Goal: Task Accomplishment & Management: Manage account settings

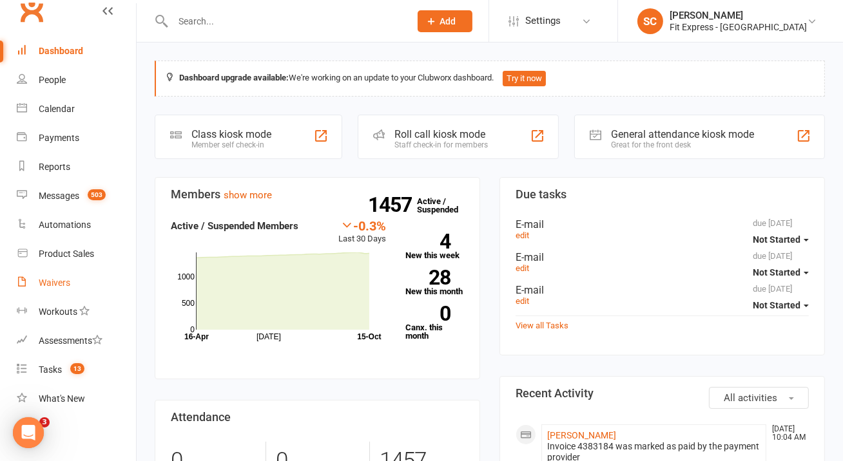
click at [53, 281] on div "Waivers" at bounding box center [55, 283] width 32 height 10
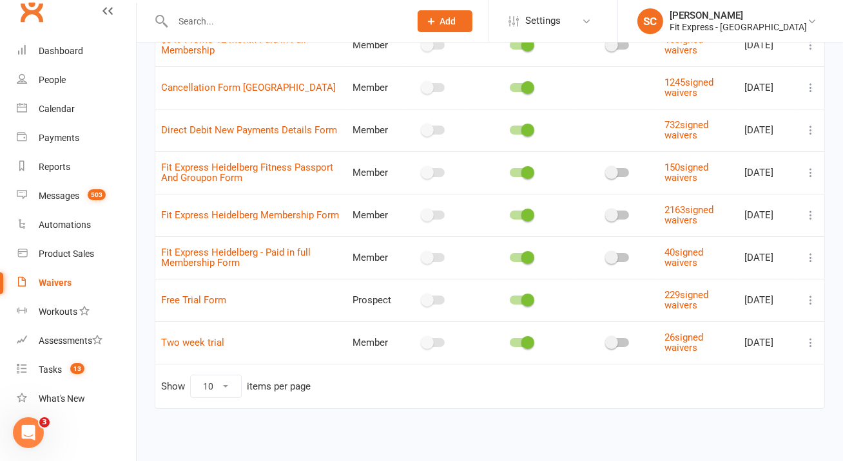
scroll to position [157, 0]
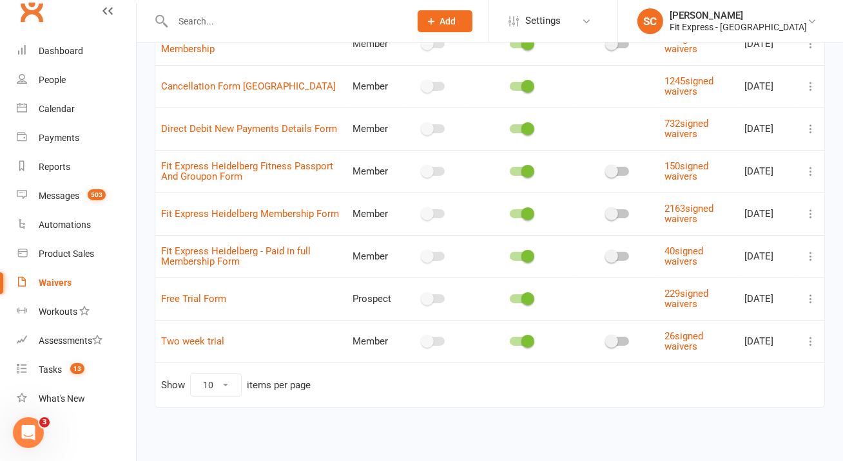
click at [809, 208] on icon at bounding box center [810, 214] width 13 height 13
click at [784, 238] on link "Edit waiver" at bounding box center [741, 239] width 151 height 26
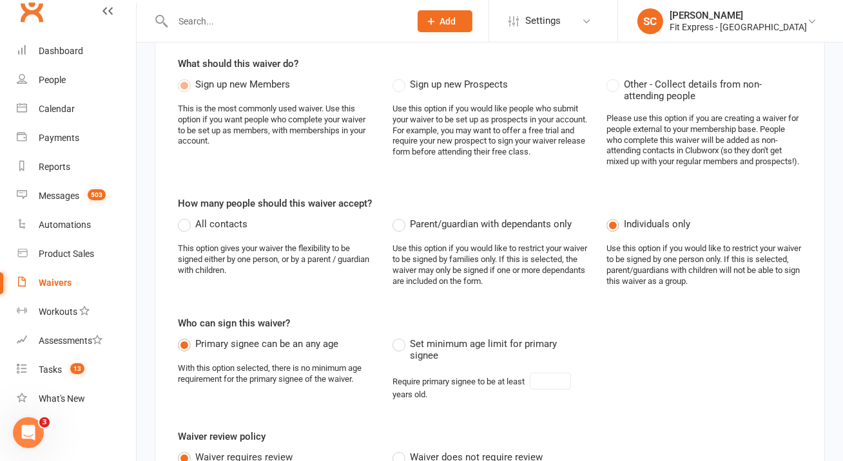
select select "do_not_copy_answers"
select select "select"
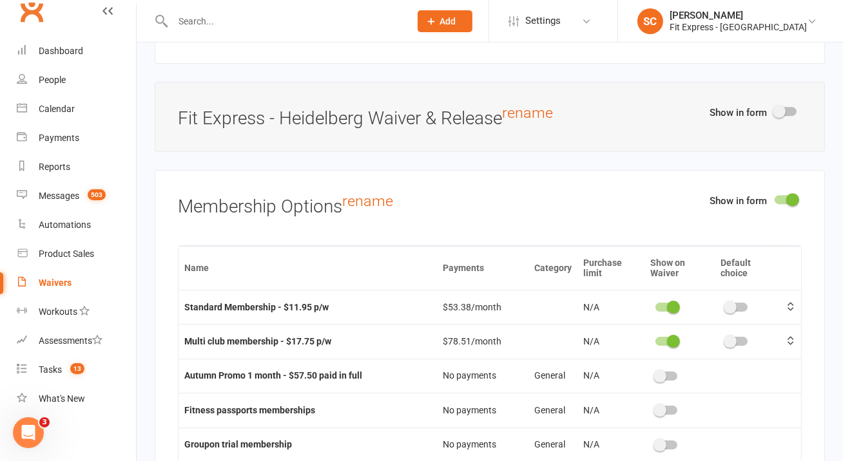
click at [781, 105] on span at bounding box center [779, 111] width 13 height 13
click at [775, 110] on input "checkbox" at bounding box center [775, 110] width 0 height 0
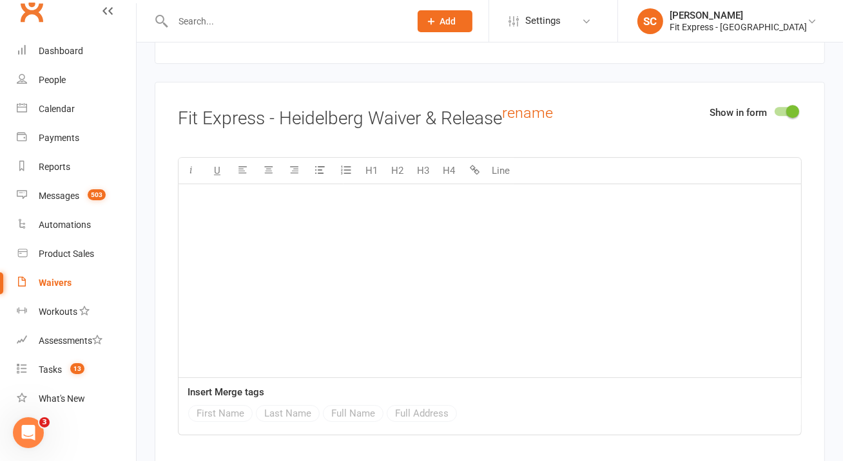
click at [781, 107] on div at bounding box center [786, 111] width 22 height 9
click at [775, 110] on input "checkbox" at bounding box center [775, 110] width 0 height 0
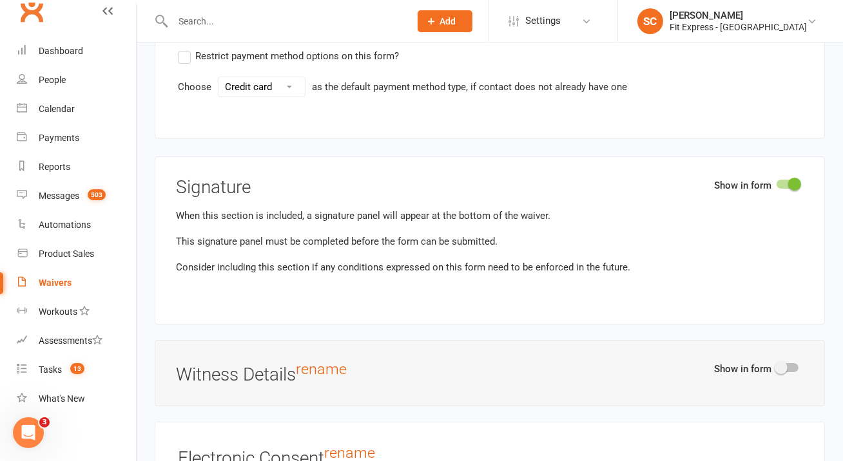
scroll to position [4797, 0]
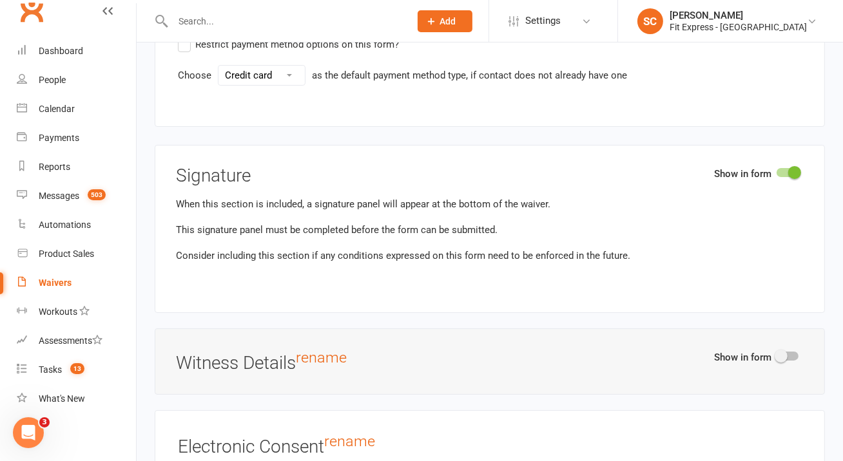
click at [784, 350] on span at bounding box center [781, 356] width 13 height 13
click at [777, 354] on input "checkbox" at bounding box center [777, 354] width 0 height 0
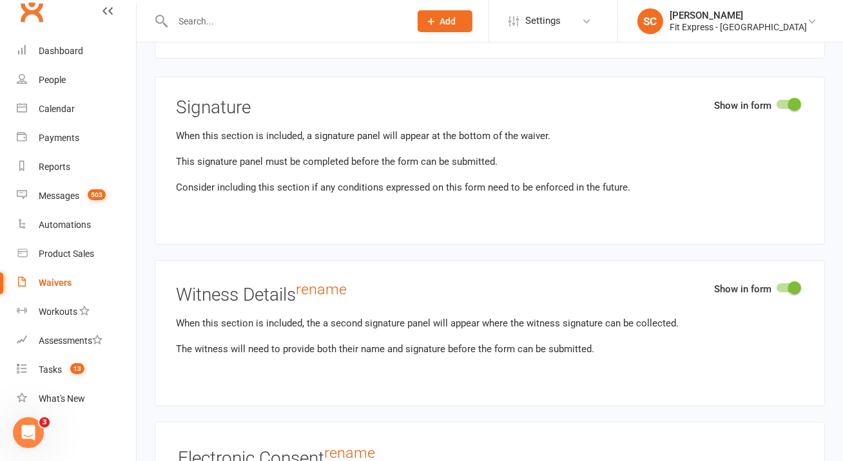
scroll to position [4867, 0]
click at [795, 280] on span at bounding box center [794, 286] width 13 height 13
click at [777, 285] on input "checkbox" at bounding box center [777, 285] width 0 height 0
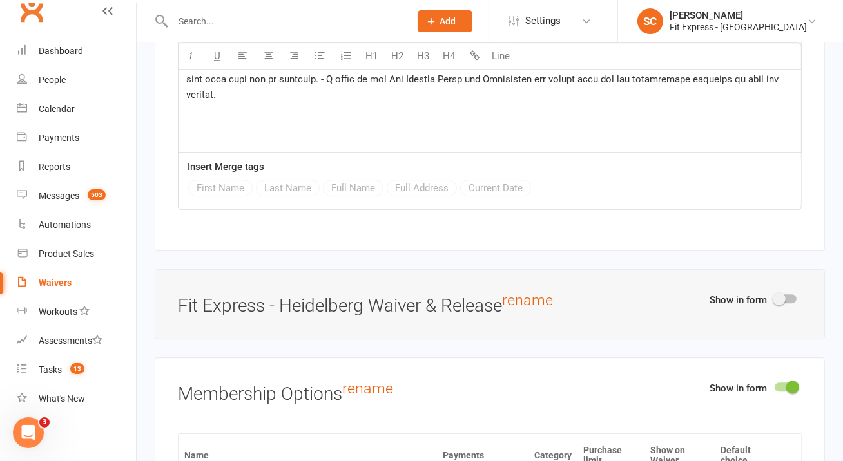
scroll to position [3630, 0]
click at [774, 295] on span at bounding box center [779, 301] width 13 height 13
click at [775, 299] on input "checkbox" at bounding box center [775, 299] width 0 height 0
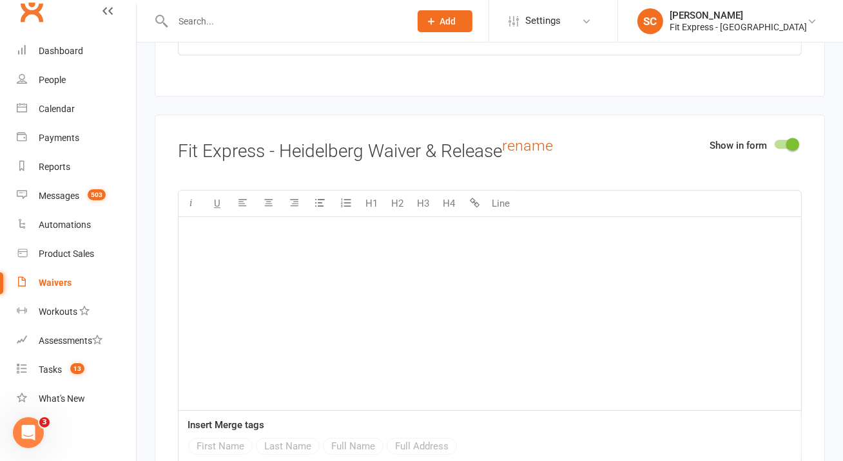
scroll to position [3785, 0]
click at [790, 139] on span at bounding box center [792, 145] width 13 height 13
click at [775, 144] on input "checkbox" at bounding box center [775, 144] width 0 height 0
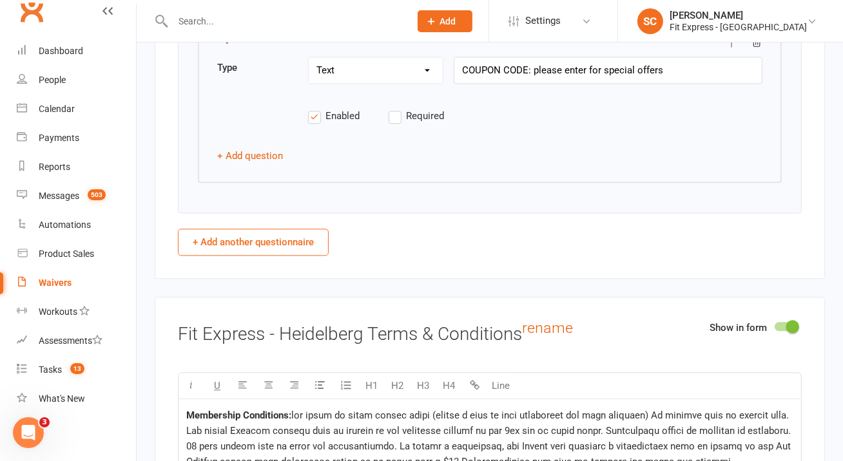
scroll to position [2796, 0]
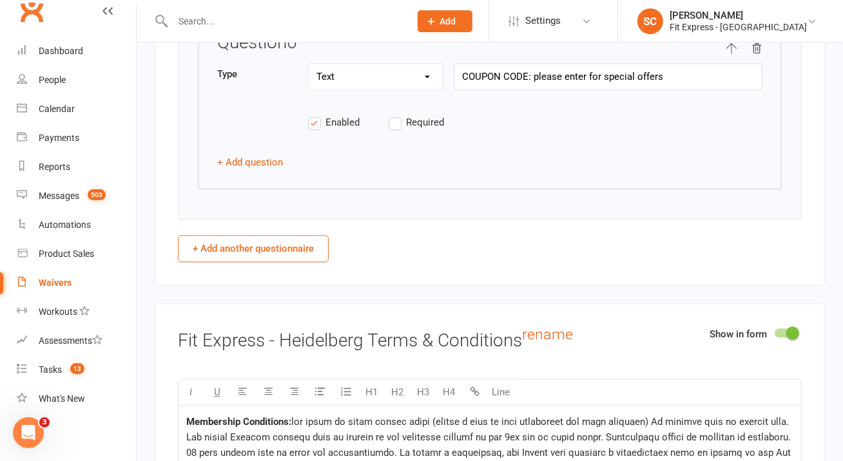
click at [308, 246] on button "+ Add another questionnaire" at bounding box center [253, 248] width 151 height 27
select select "do_not_copy_answers"
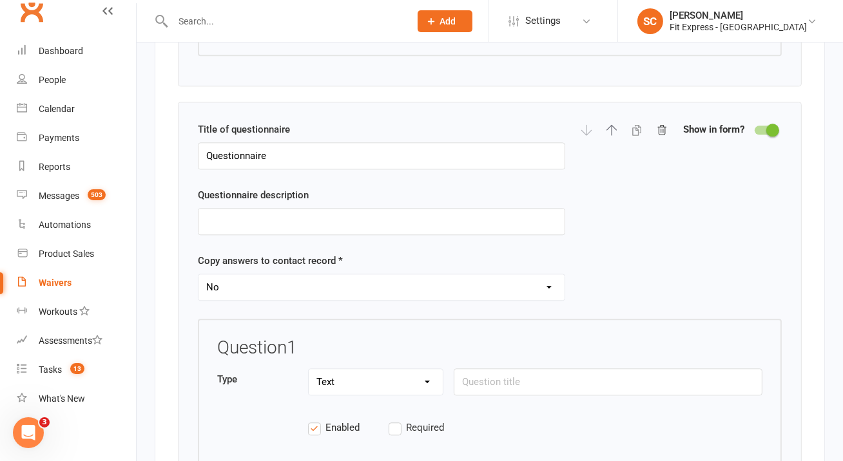
scroll to position [2929, 0]
click at [775, 126] on span at bounding box center [772, 130] width 13 height 13
click at [755, 129] on input "checkbox" at bounding box center [755, 129] width 0 height 0
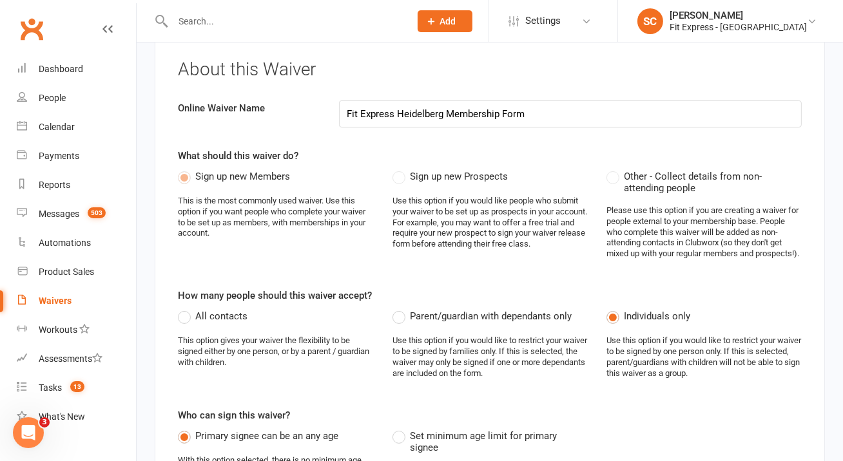
scroll to position [86, 0]
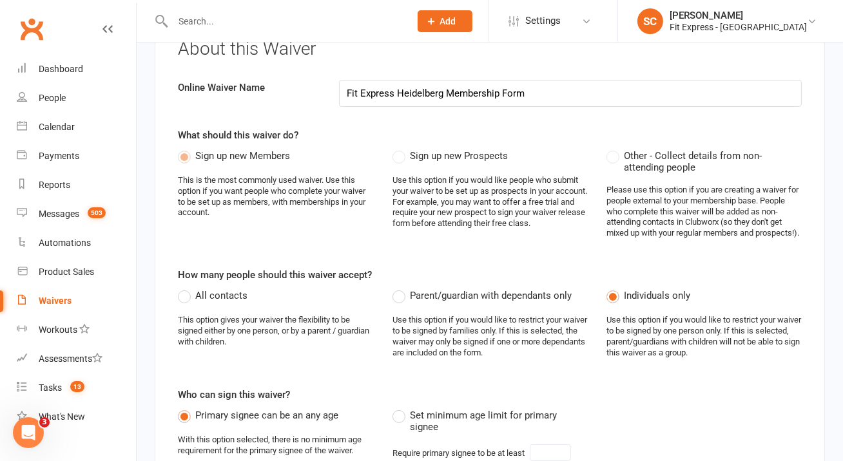
click at [400, 304] on label "Parent/guardian with dependants only" at bounding box center [481, 295] width 179 height 15
click at [400, 288] on input "Parent/guardian with dependants only" at bounding box center [396, 288] width 8 height 0
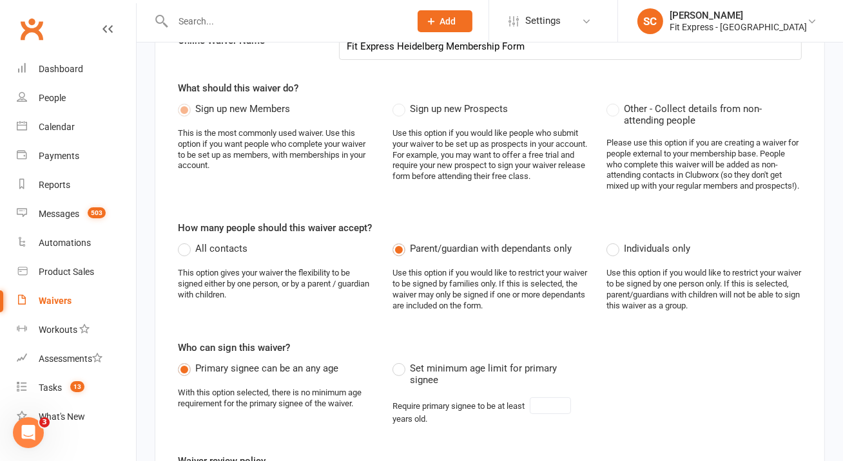
scroll to position [135, 0]
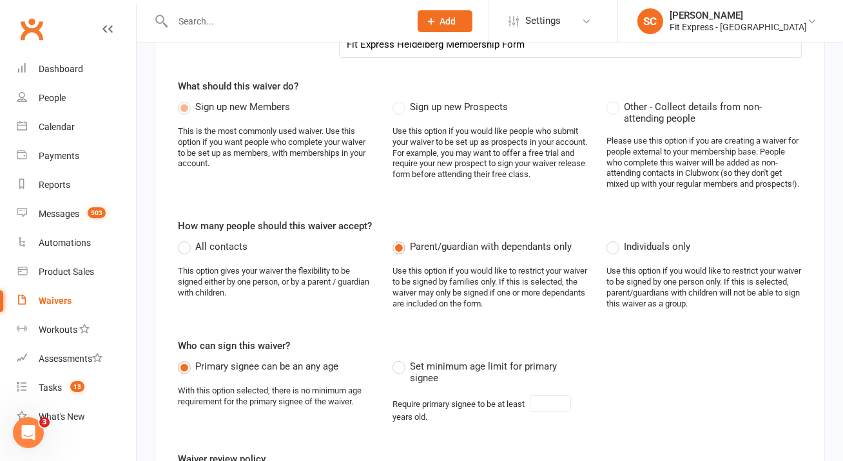
click at [610, 255] on label "Individuals only" at bounding box center [648, 246] width 84 height 15
click at [610, 239] on input "Individuals only" at bounding box center [610, 239] width 8 height 0
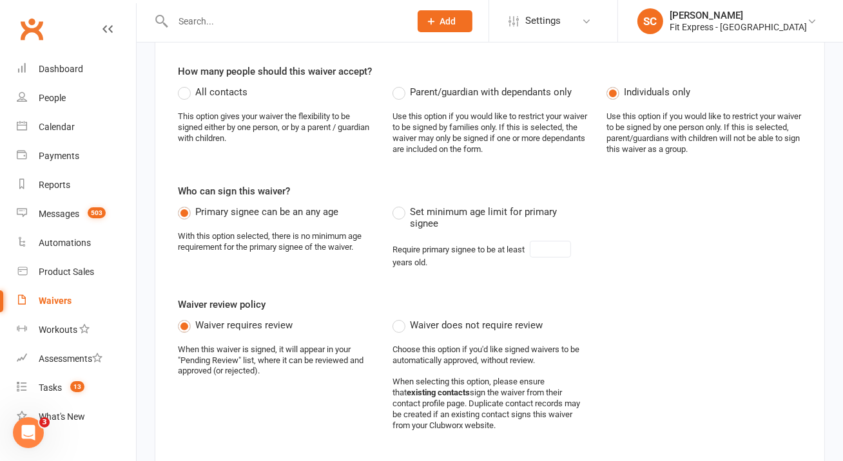
scroll to position [280, 0]
